Goal: Information Seeking & Learning: Learn about a topic

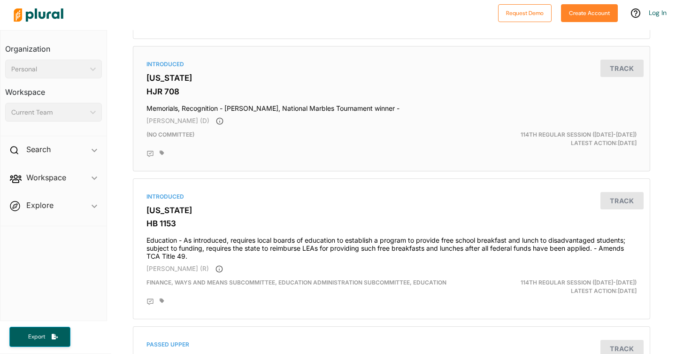
scroll to position [408, 0]
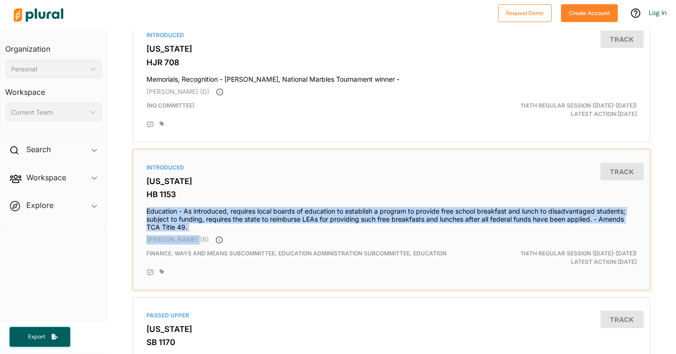
drag, startPoint x: 307, startPoint y: 202, endPoint x: 324, endPoint y: 241, distance: 42.5
click at [324, 241] on div "Introduced [US_STATE] HB 1153 Education - As introduced, requires local boards …" at bounding box center [391, 220] width 509 height 132
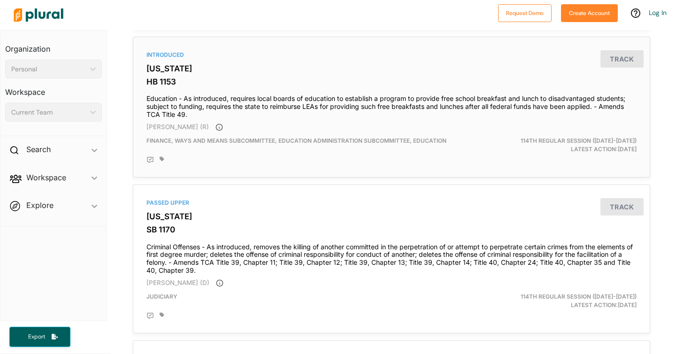
scroll to position [497, 0]
